Goal: Information Seeking & Learning: Learn about a topic

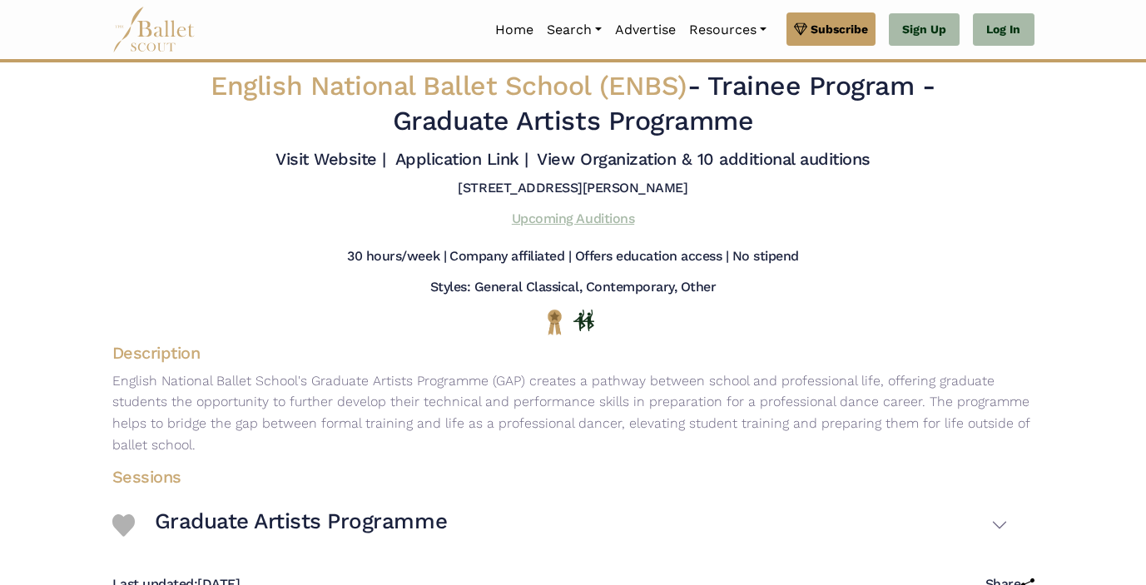
click at [617, 218] on link "Upcoming Auditions" at bounding box center [573, 219] width 122 height 16
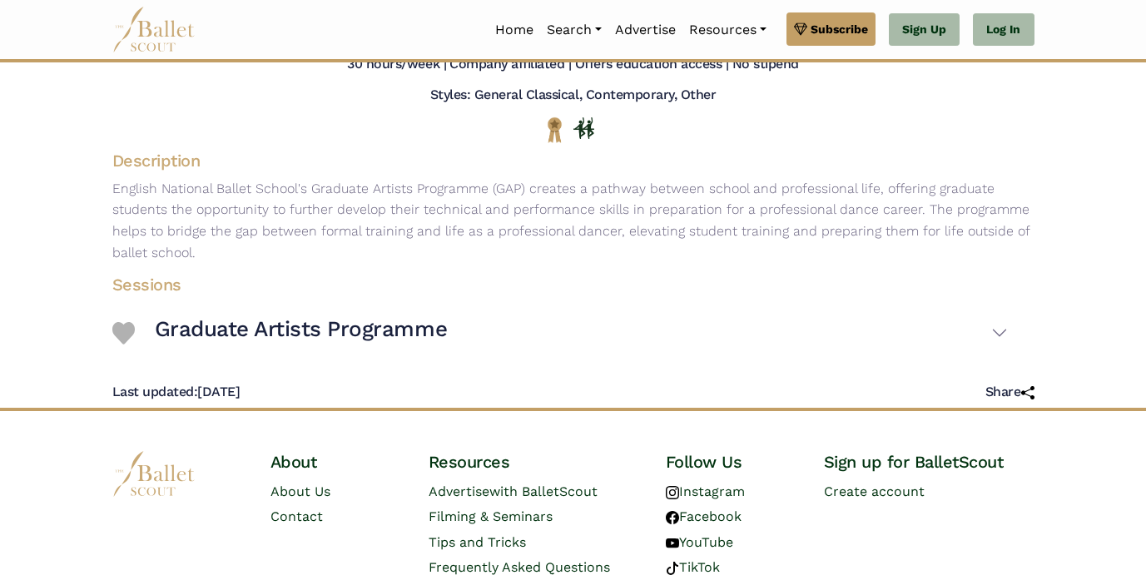
scroll to position [214, 0]
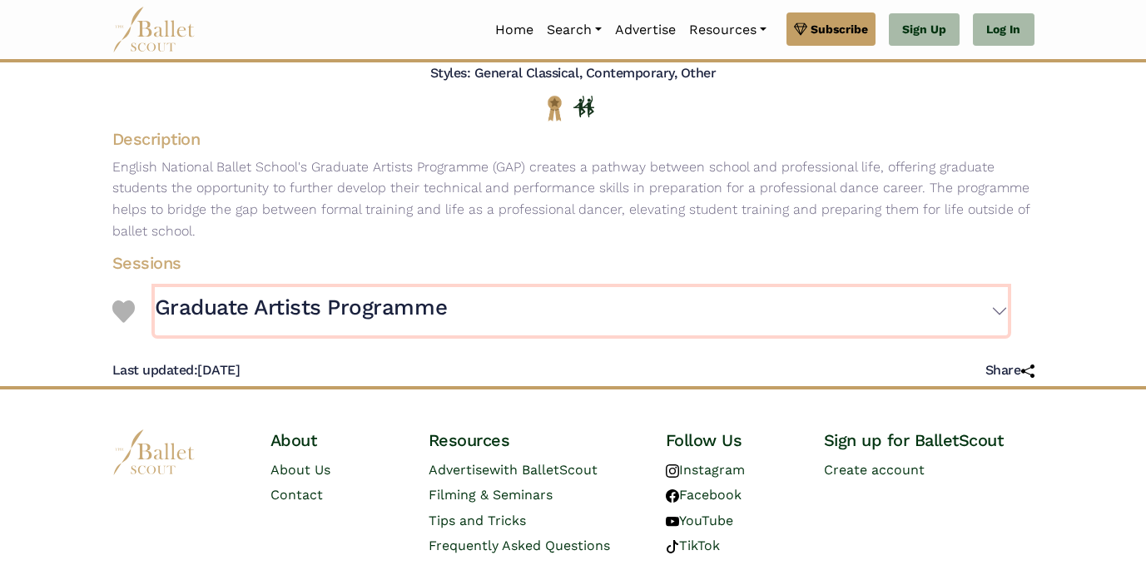
click at [998, 310] on button "Graduate Artists Programme" at bounding box center [581, 311] width 853 height 48
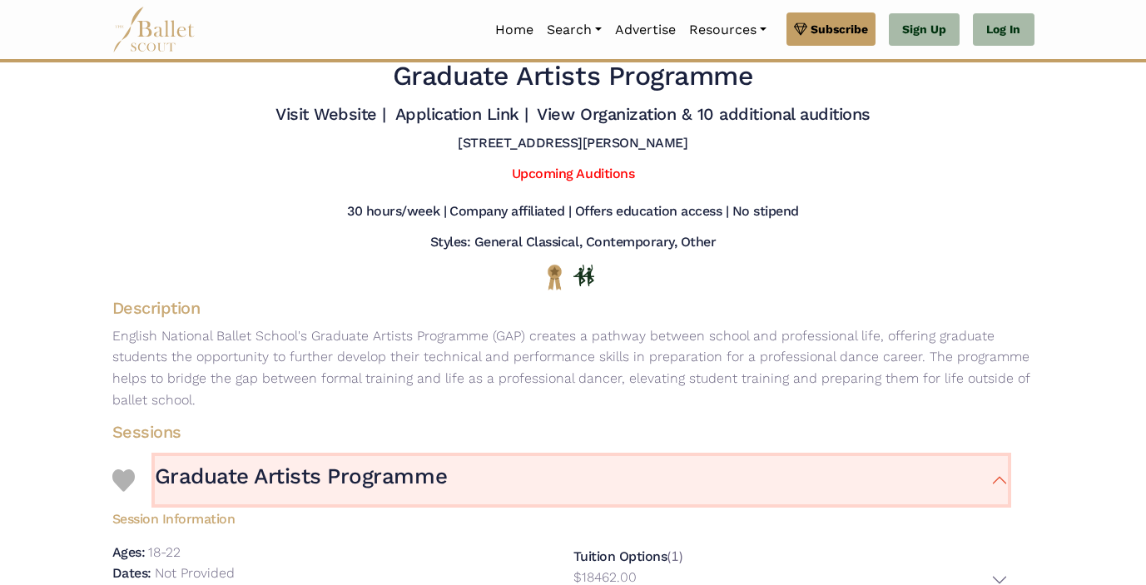
scroll to position [30, 0]
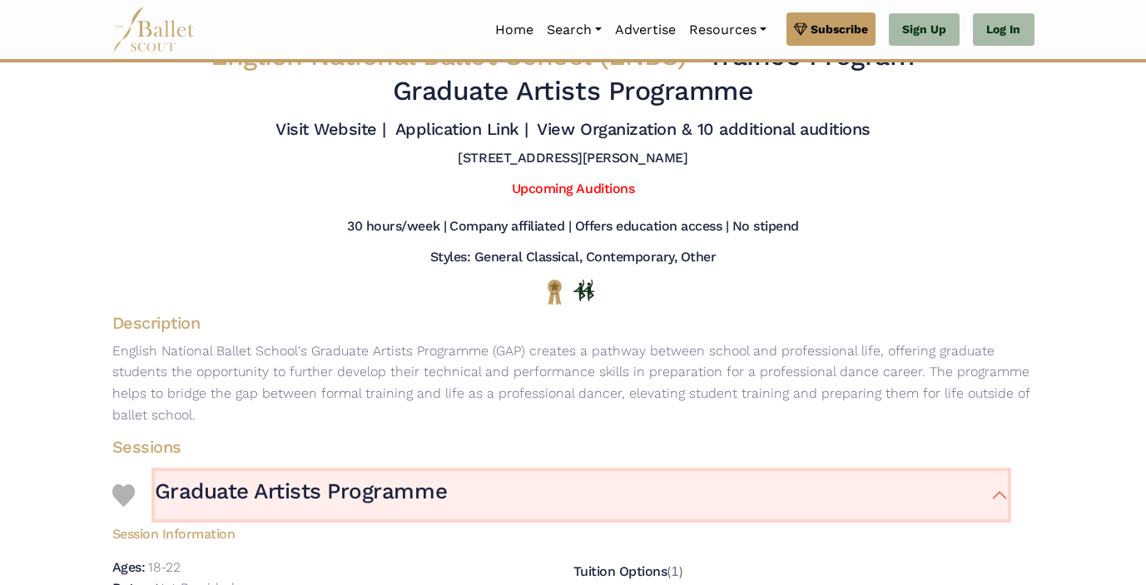
click at [993, 508] on button "Graduate Artists Programme" at bounding box center [581, 495] width 853 height 48
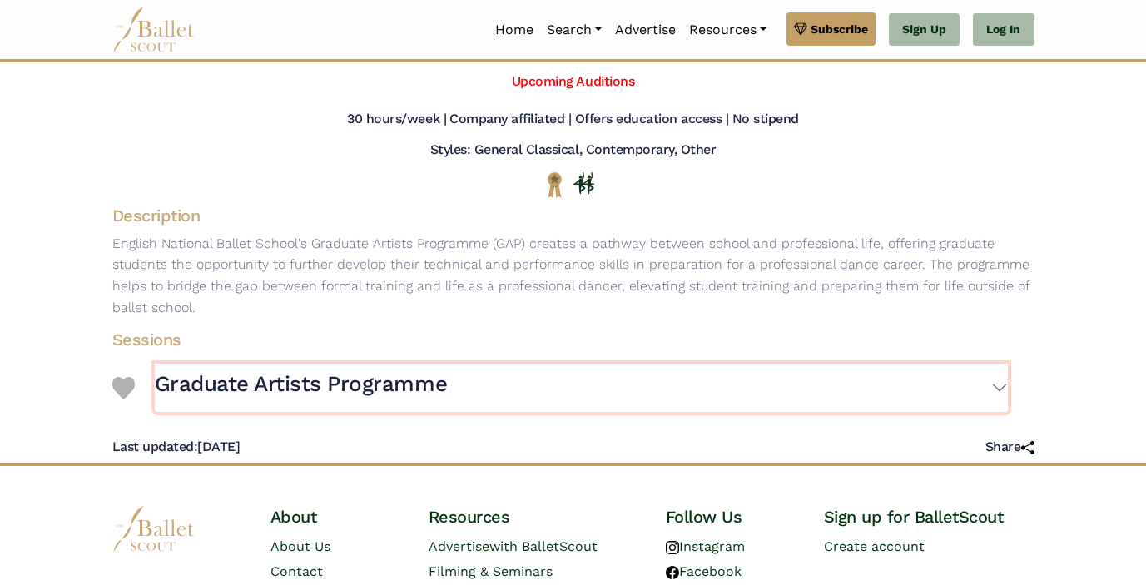
scroll to position [140, 0]
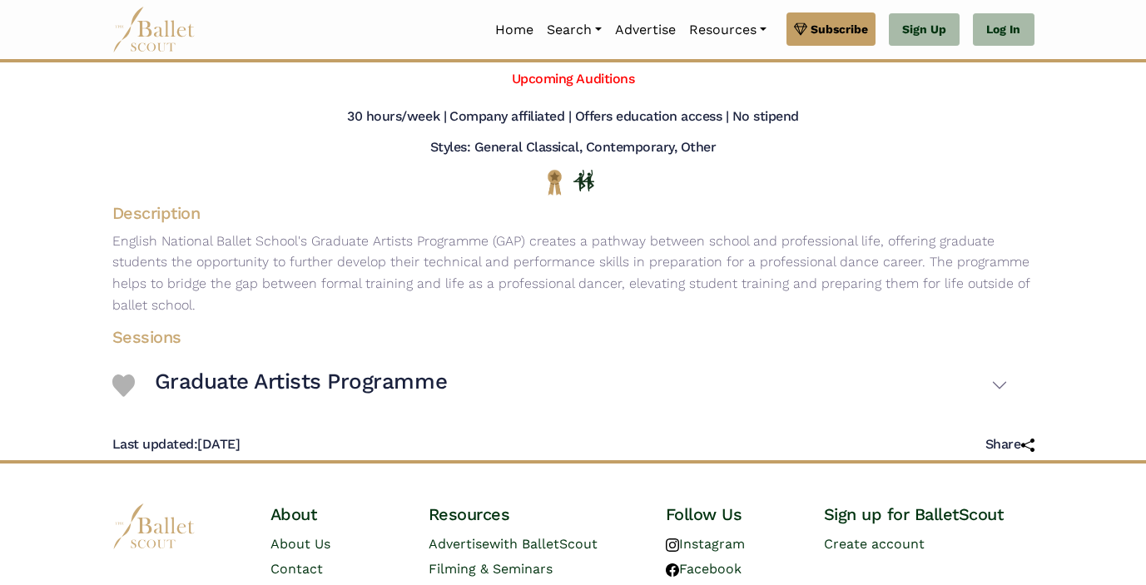
click at [154, 279] on p "English National Ballet School's Graduate Artists Programme (GAP) creates a pat…" at bounding box center [573, 272] width 949 height 85
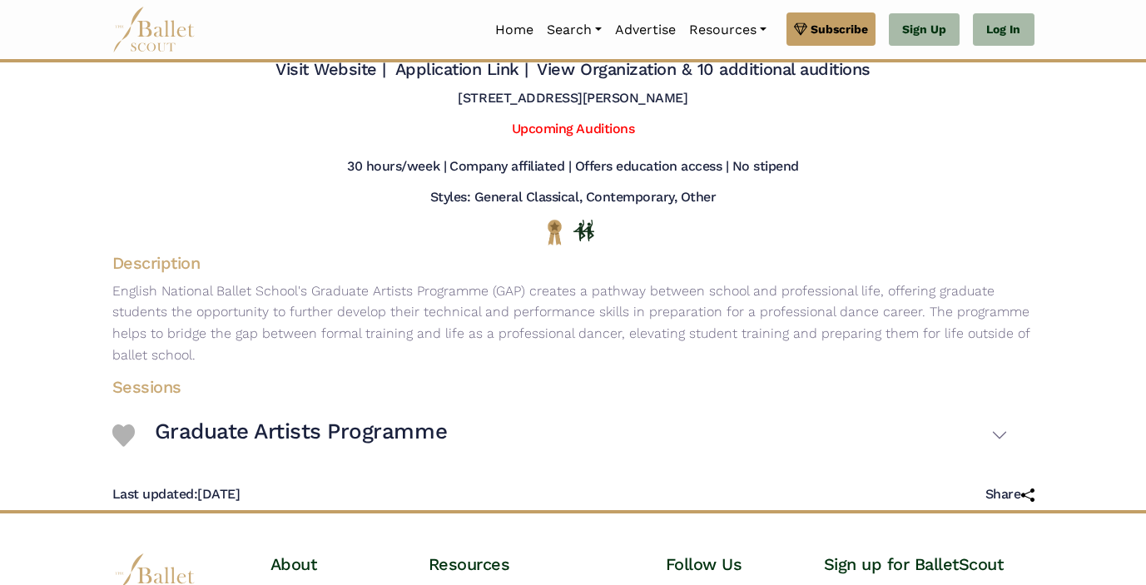
scroll to position [0, 0]
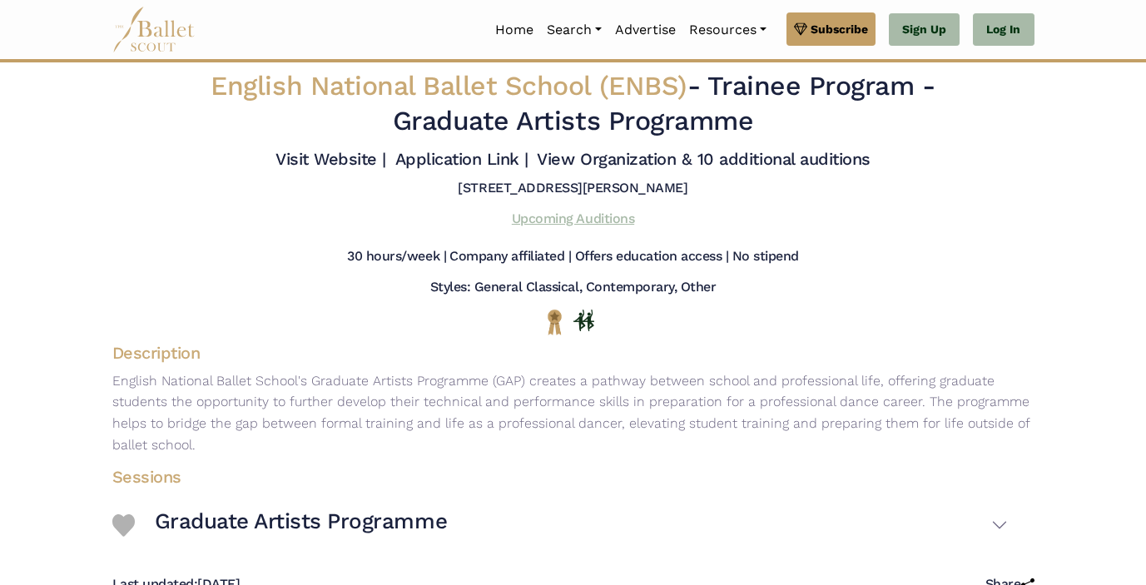
click at [582, 221] on link "Upcoming Auditions" at bounding box center [573, 219] width 122 height 16
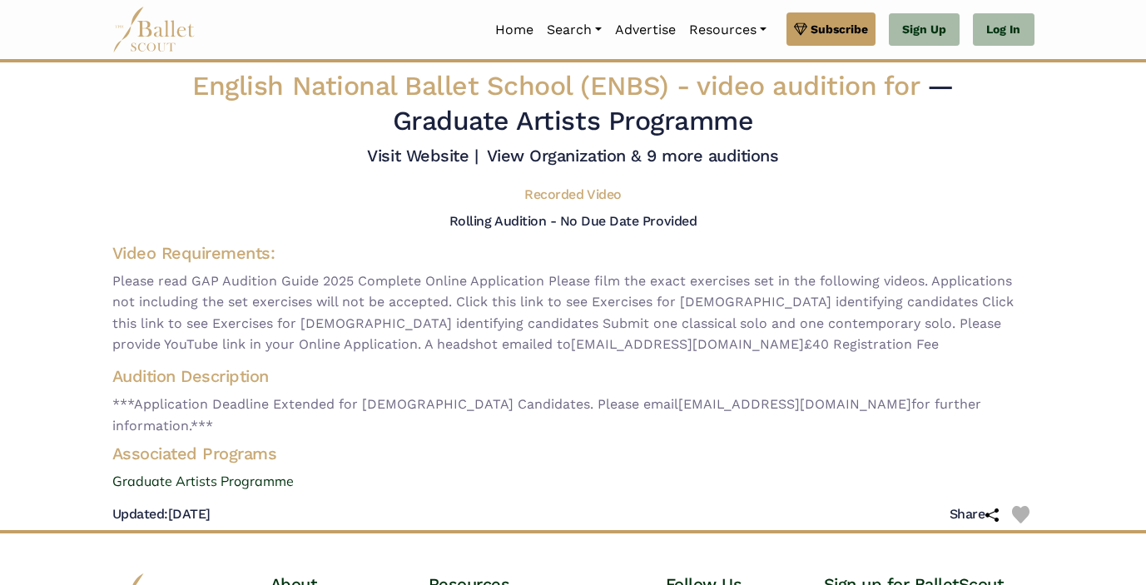
click at [551, 203] on h5 "Recorded Video" at bounding box center [572, 194] width 97 height 17
drag, startPoint x: 563, startPoint y: 404, endPoint x: 787, endPoint y: 399, distance: 223.9
click at [788, 400] on span "***Application Deadline Extended for Male Candidates. Please email edwardbouldi…" at bounding box center [573, 415] width 922 height 42
copy span "edwardboulding@enbschool.org.uk"
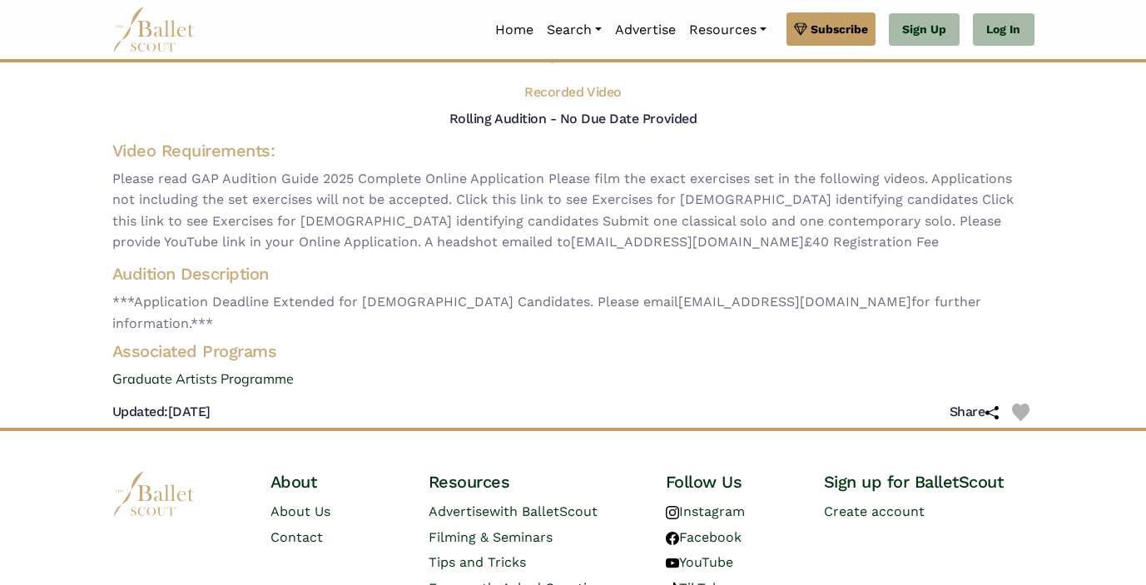
scroll to position [165, 0]
